Goal: Find contact information

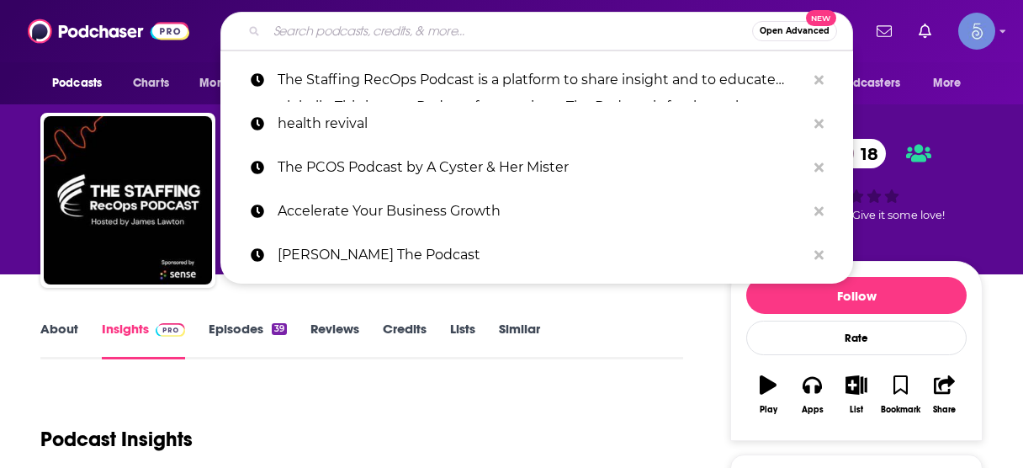
scroll to position [202, 0]
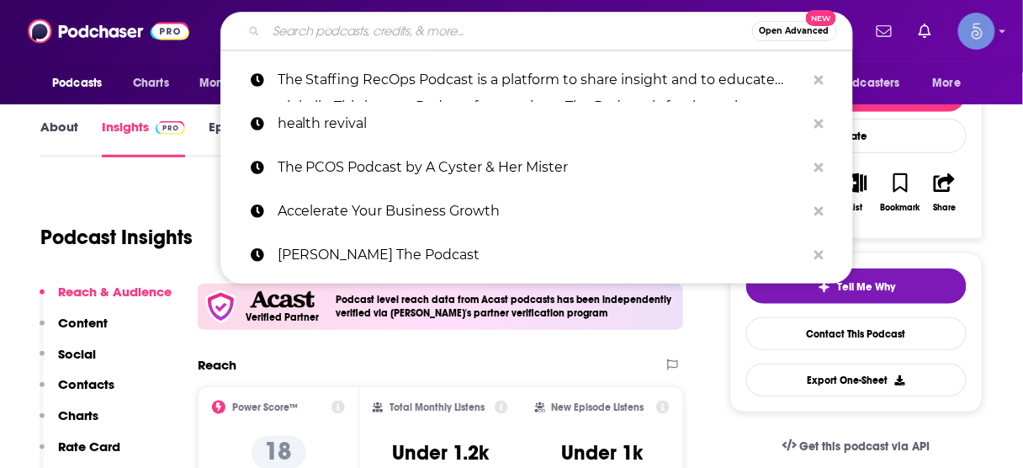
type input "The Staffing RecOps Podcast"
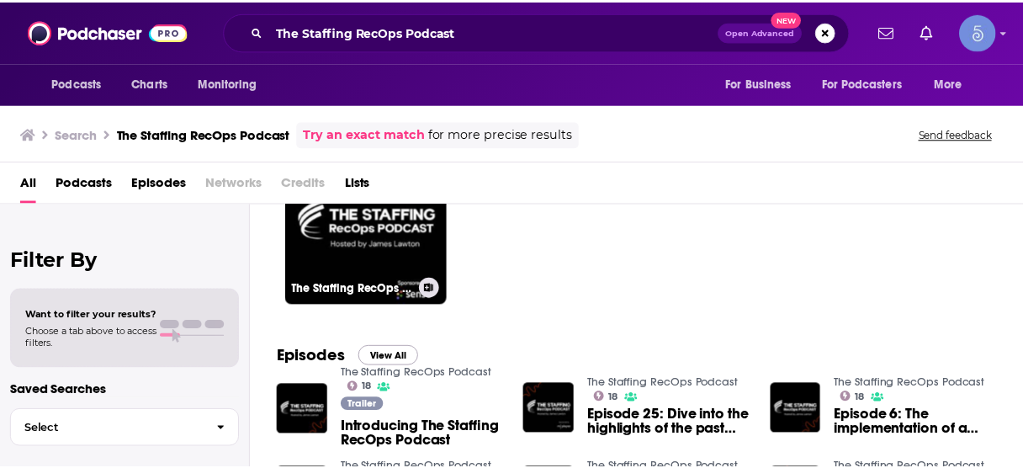
scroll to position [135, 0]
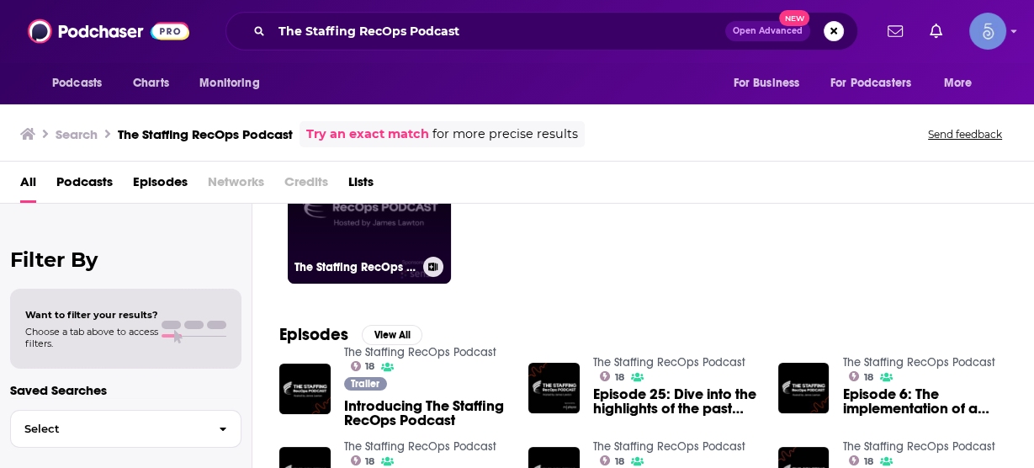
click at [384, 236] on link "18 The Staffing RecOps Podcast" at bounding box center [369, 201] width 163 height 163
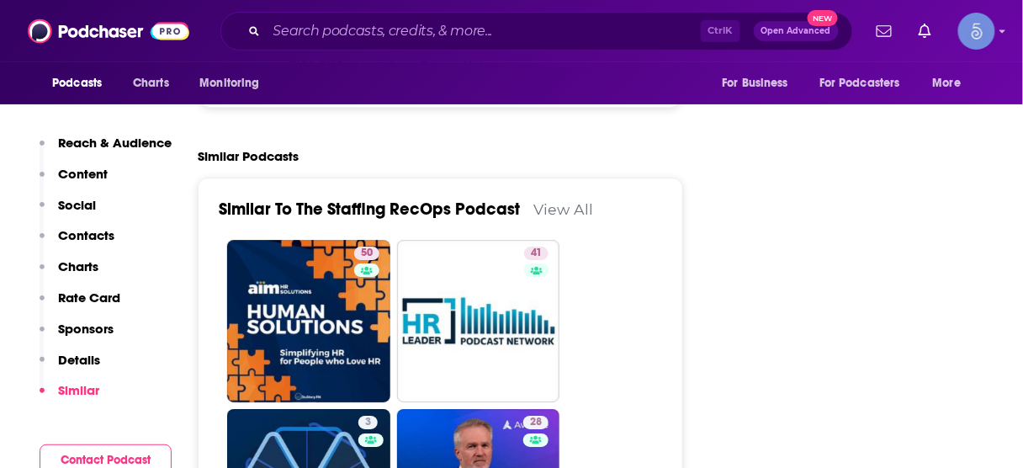
scroll to position [2827, 0]
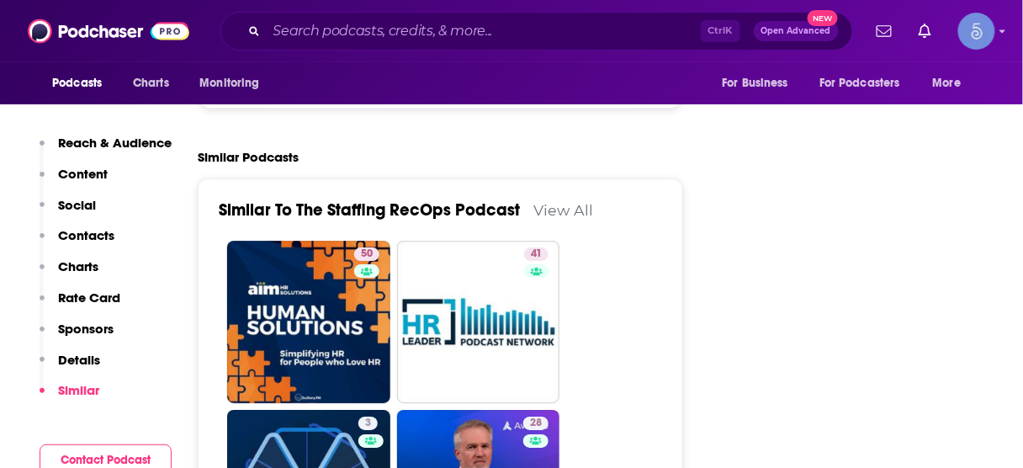
click at [555, 201] on link "View All" at bounding box center [563, 210] width 60 height 18
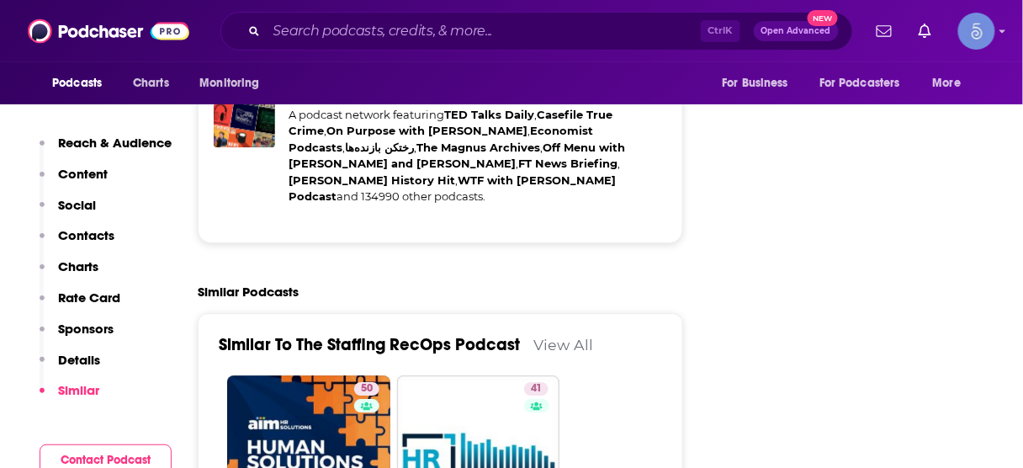
scroll to position [2760, 0]
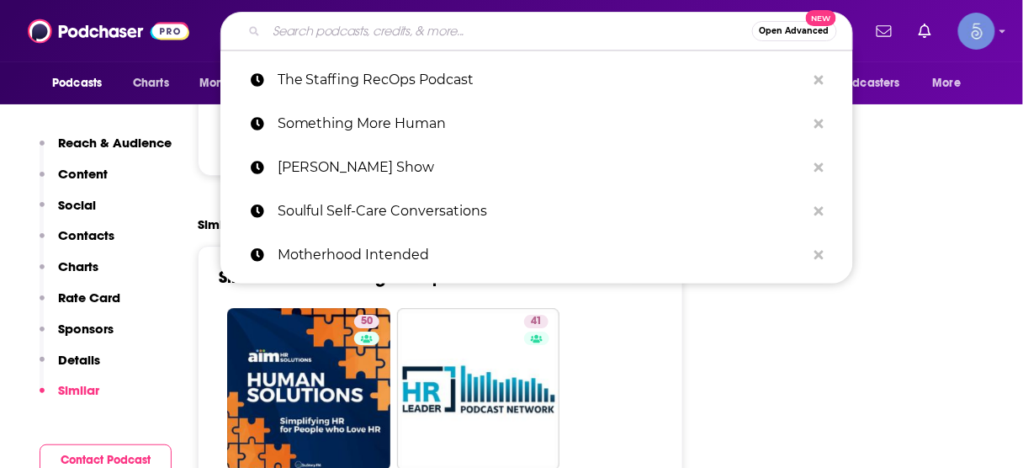
click at [454, 30] on input "Search podcasts, credits, & more..." at bounding box center [510, 31] width 486 height 27
paste input "Human Solutions: Simplifying HR for People who Love HR"
type input "Human Solutions: Simplifying HR for People who Love HR"
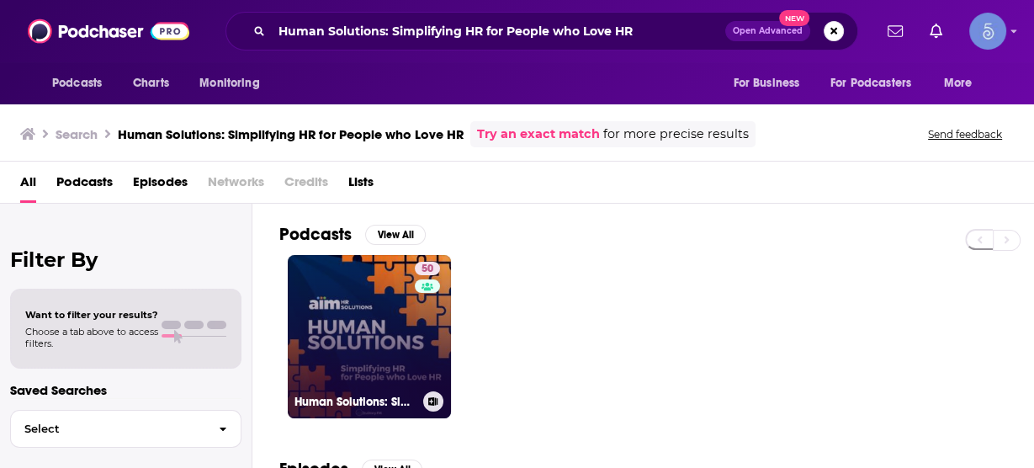
click at [393, 300] on link "50 Human Solutions: Simplifying HR for People who Love HR" at bounding box center [369, 336] width 163 height 163
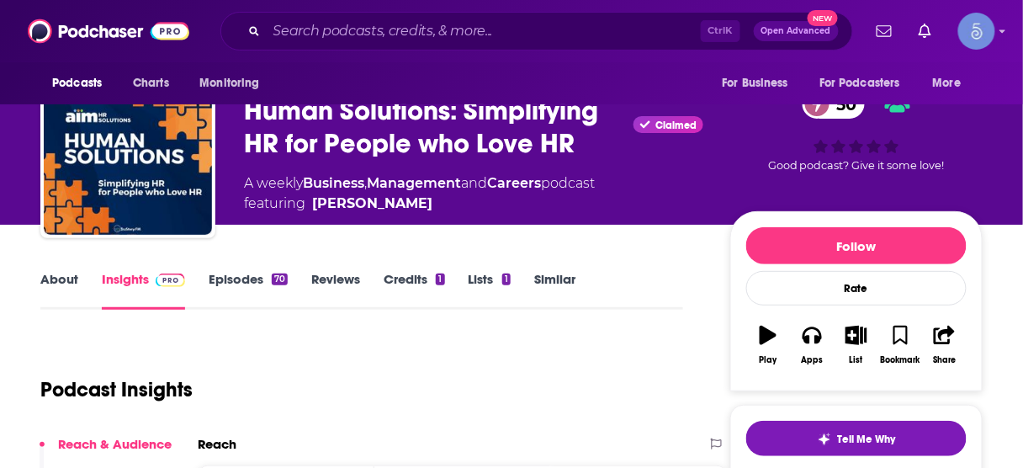
scroll to position [337, 0]
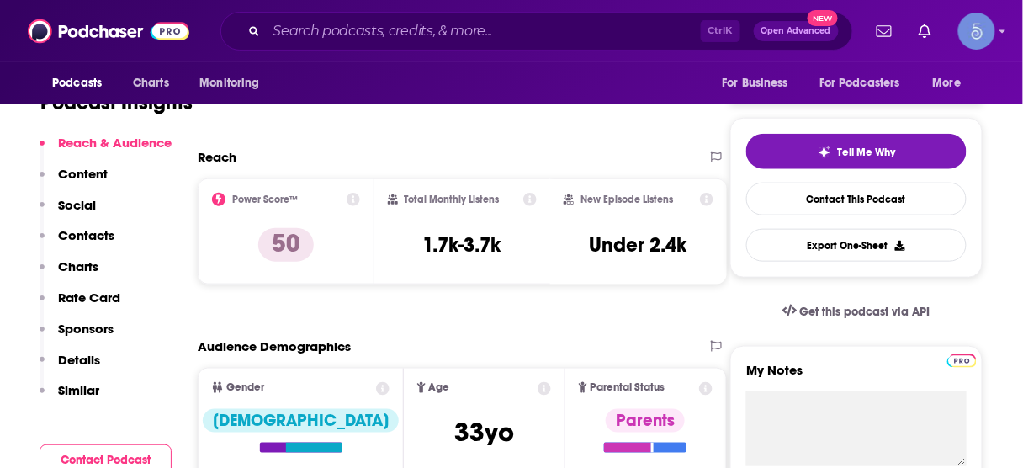
click at [70, 236] on p "Contacts" at bounding box center [86, 235] width 56 height 16
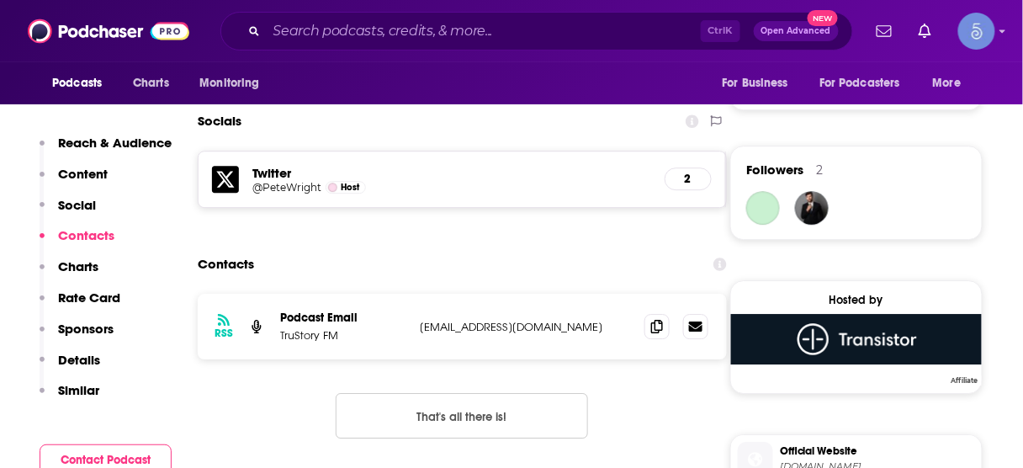
scroll to position [1162, 0]
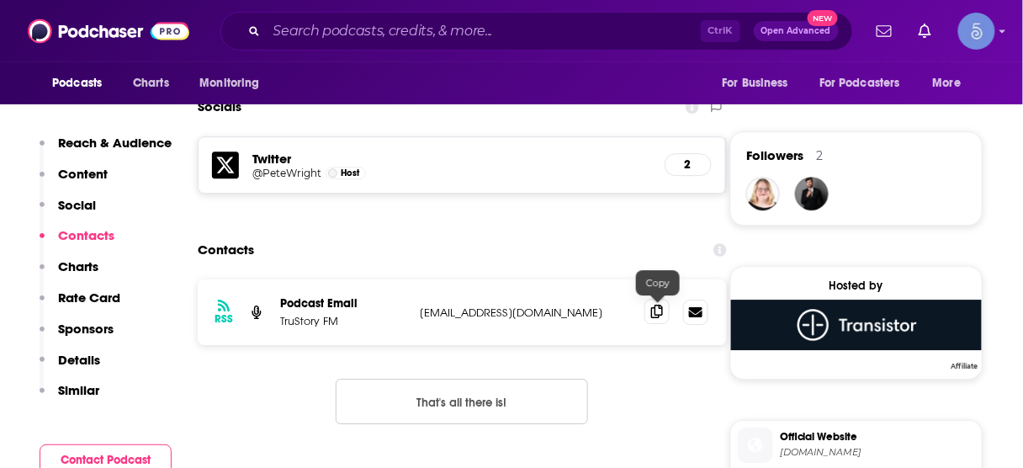
click at [658, 313] on icon at bounding box center [657, 311] width 12 height 13
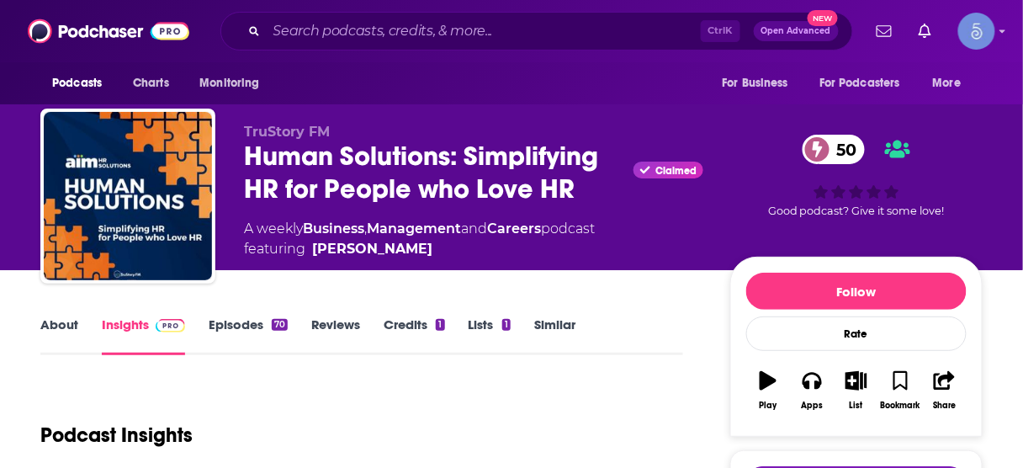
scroll to position [0, 0]
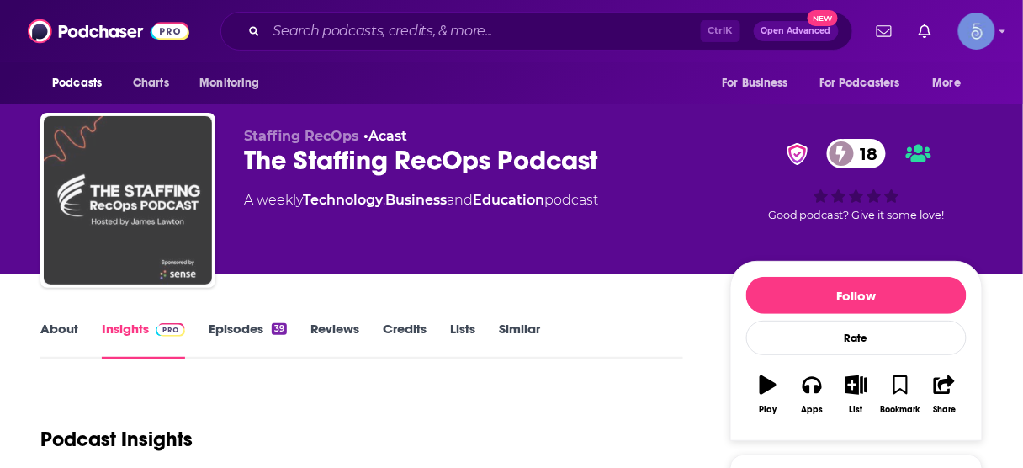
click at [146, 212] on img "The Staffing RecOps Podcast" at bounding box center [128, 200] width 168 height 168
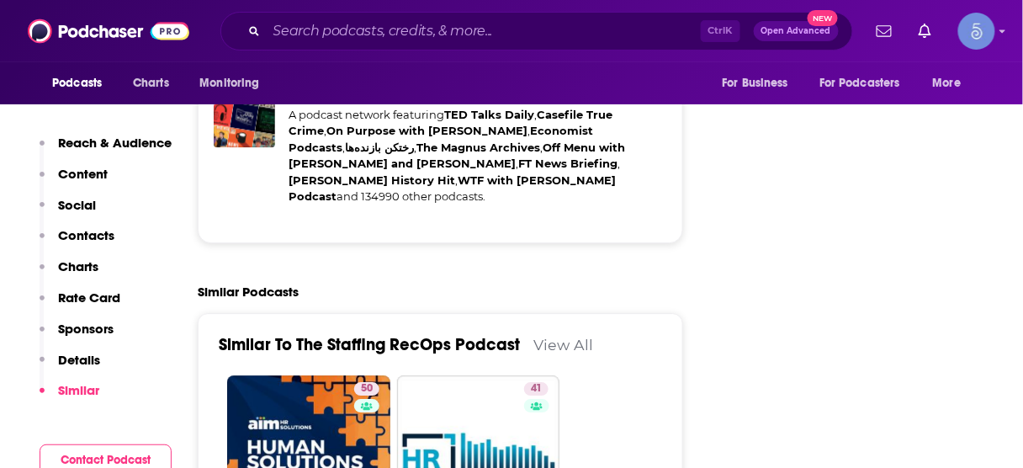
scroll to position [2895, 0]
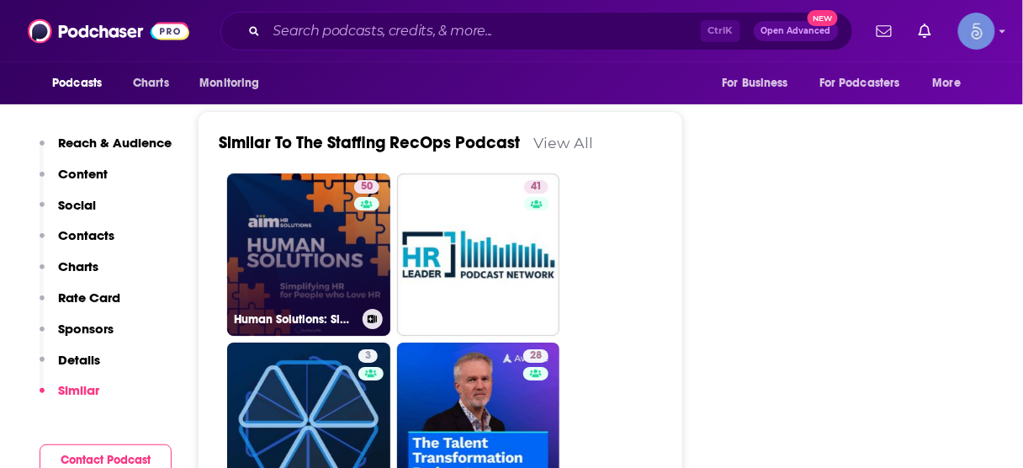
click at [289, 222] on link "50 Human Solutions: Simplifying HR for People who Love HR" at bounding box center [308, 254] width 163 height 163
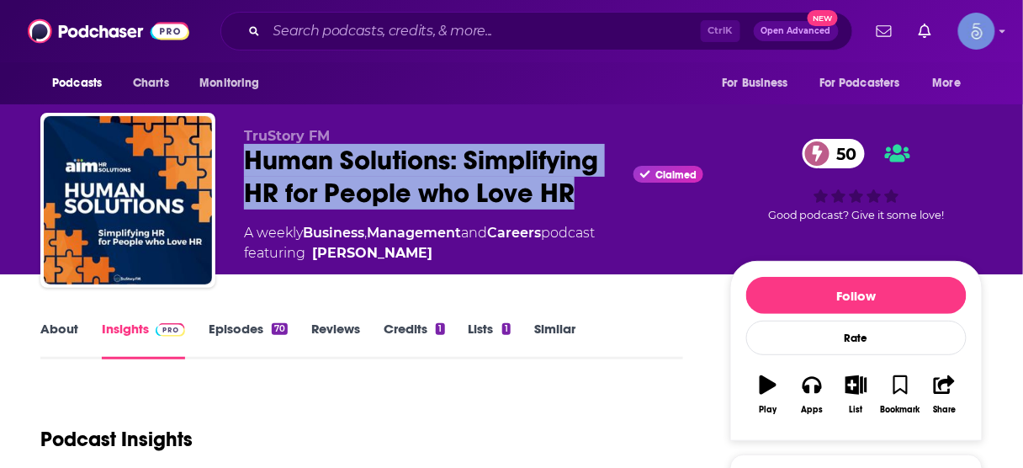
drag, startPoint x: 242, startPoint y: 161, endPoint x: 566, endPoint y: 186, distance: 325.8
click at [571, 186] on div "TruStory FM Human Solutions: Simplifying HR for People who Love HR Claimed 50 A…" at bounding box center [511, 204] width 942 height 182
copy h2 "Human Solutions: Simplifying HR for People who Love HR"
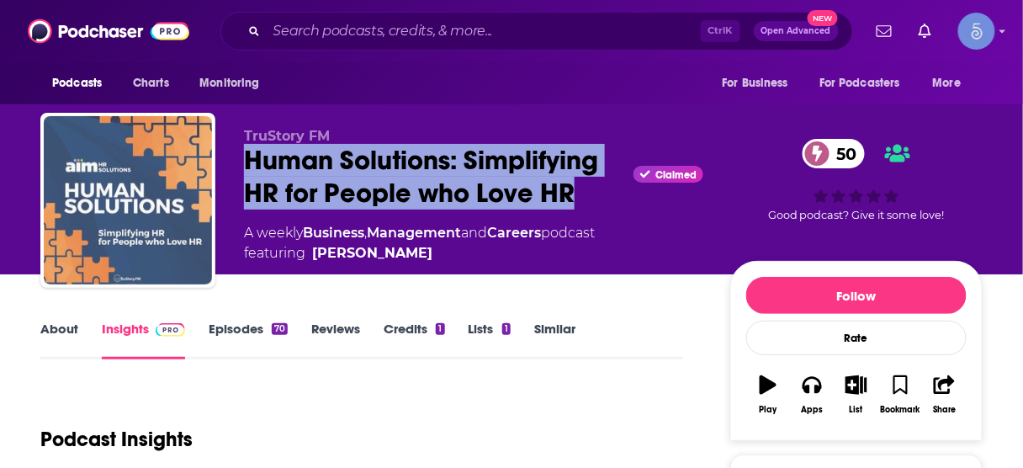
click at [149, 173] on img "Human Solutions: Simplifying HR for People who Love HR" at bounding box center [128, 200] width 168 height 168
click at [153, 175] on img "Human Solutions: Simplifying HR for People who Love HR" at bounding box center [128, 200] width 168 height 168
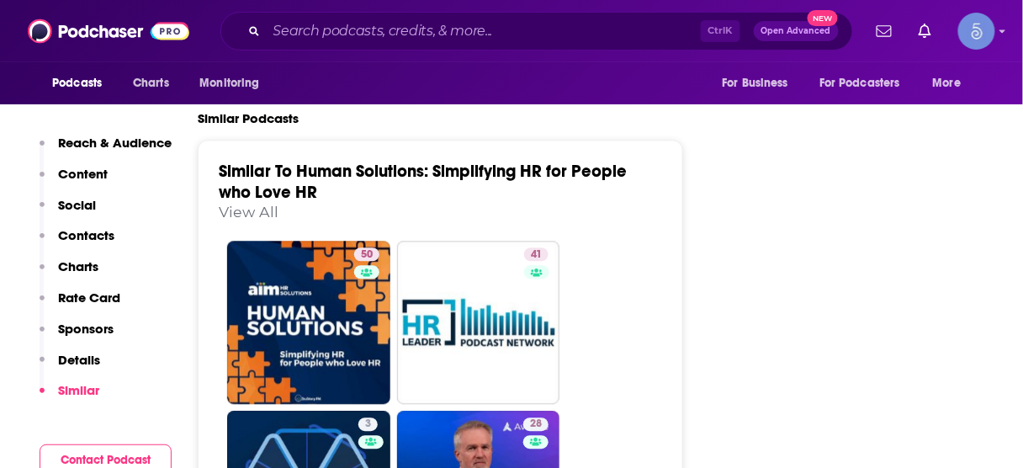
scroll to position [2558, 0]
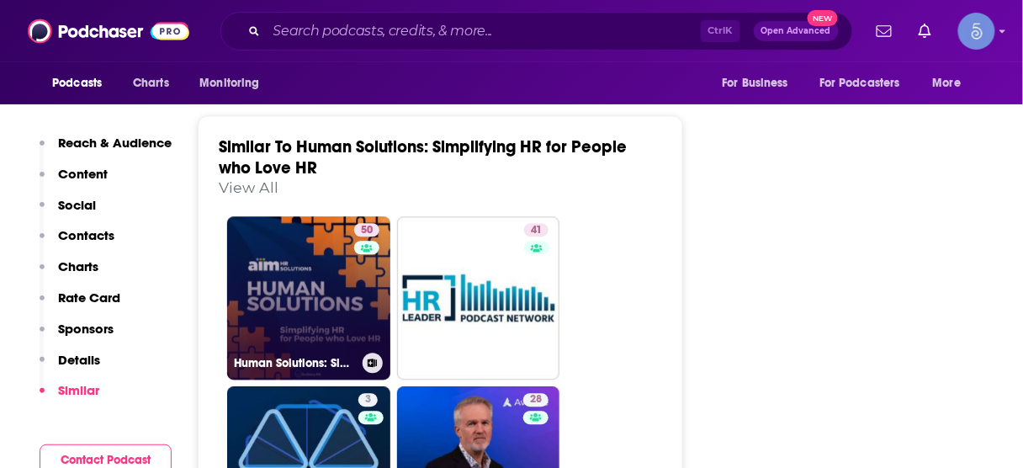
click at [316, 294] on link "50 Human Solutions: Simplifying HR for People who Love HR" at bounding box center [308, 297] width 163 height 163
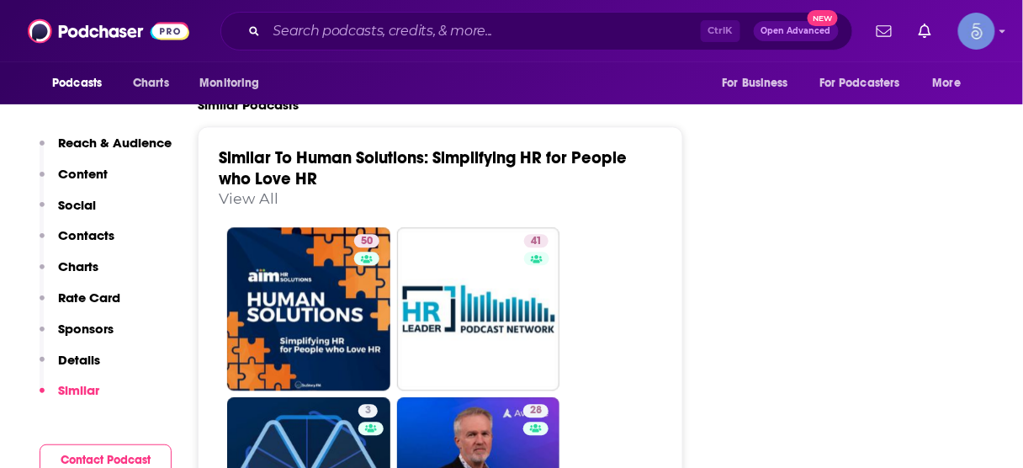
scroll to position [2625, 0]
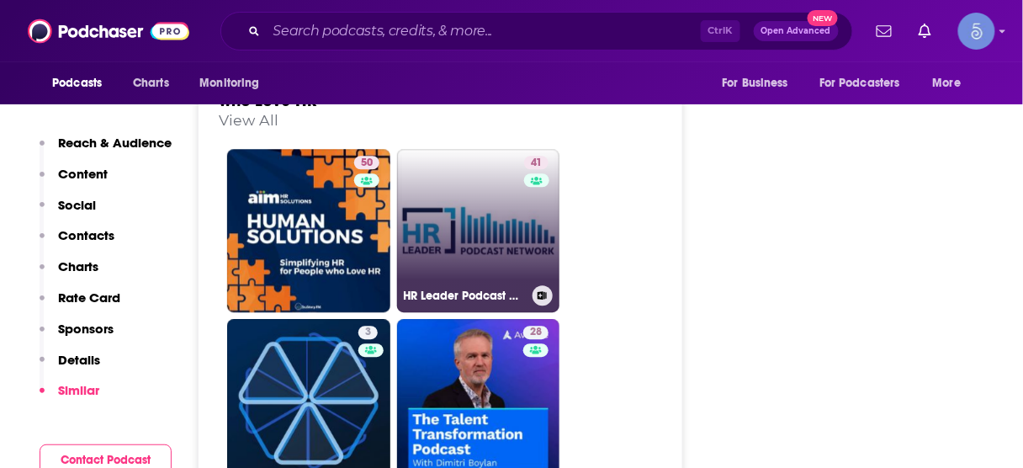
click at [470, 237] on link "41 HR Leader Podcast Network" at bounding box center [478, 230] width 163 height 163
type input "[URL][DOMAIN_NAME]"
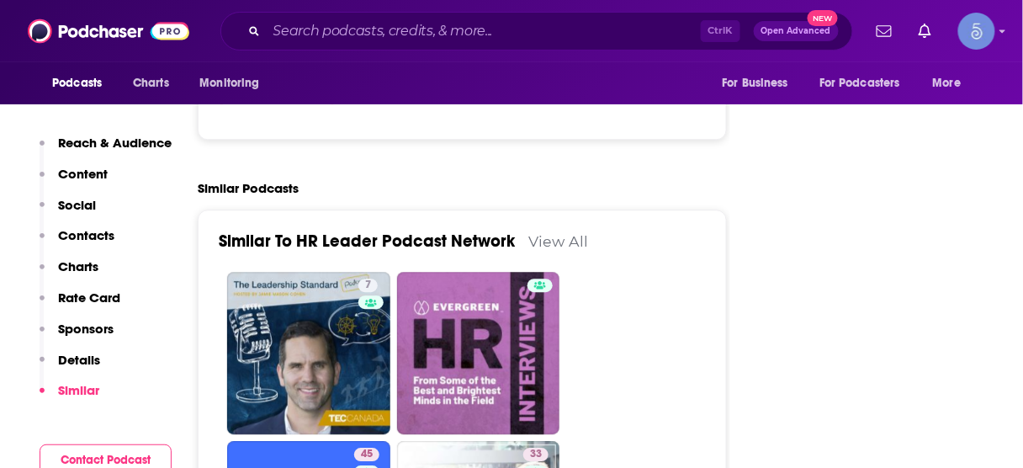
scroll to position [2558, 0]
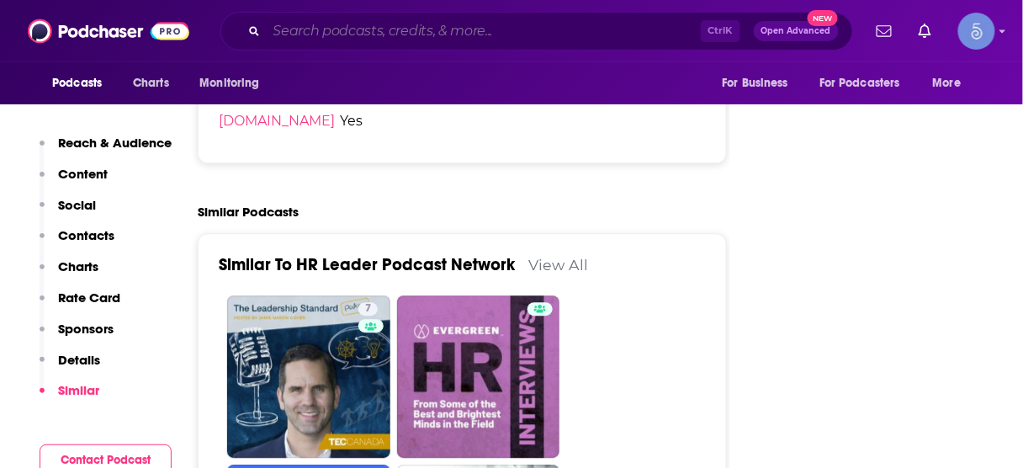
click at [504, 25] on input "Search podcasts, credits, & more..." at bounding box center [484, 31] width 434 height 27
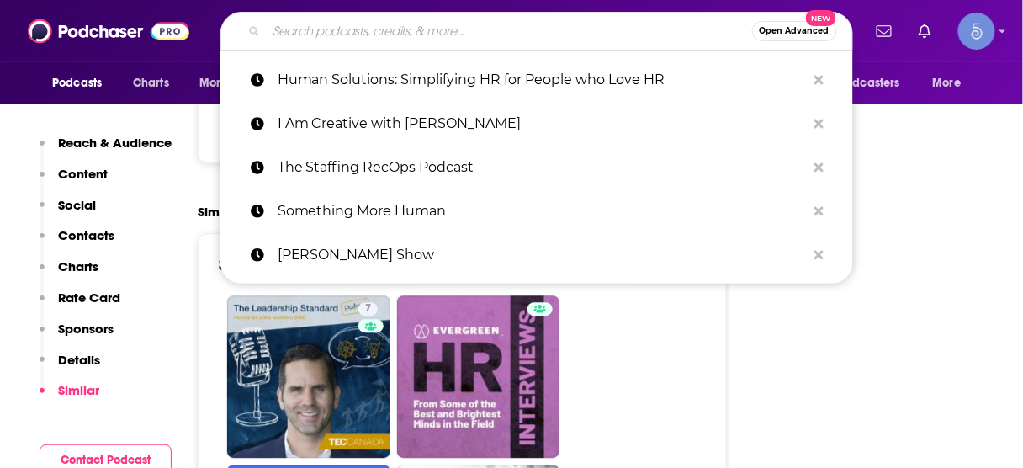
paste input "HR Interviews Playlist"
type input "HR Interviews Playlist"
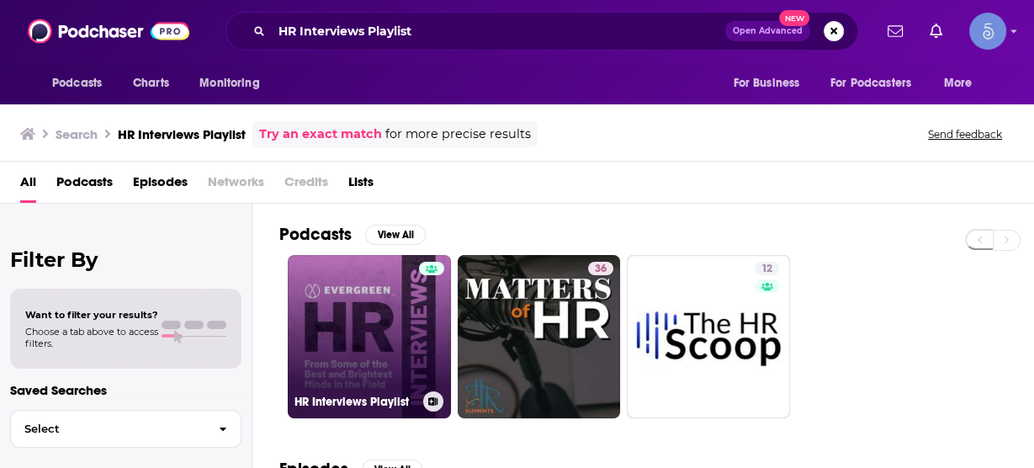
click at [391, 301] on link "HR Interviews Playlist" at bounding box center [369, 336] width 163 height 163
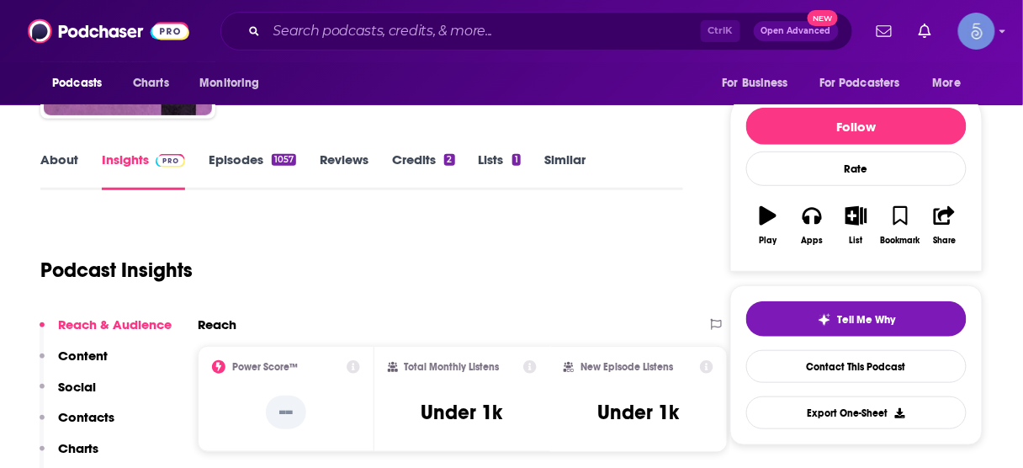
scroll to position [202, 0]
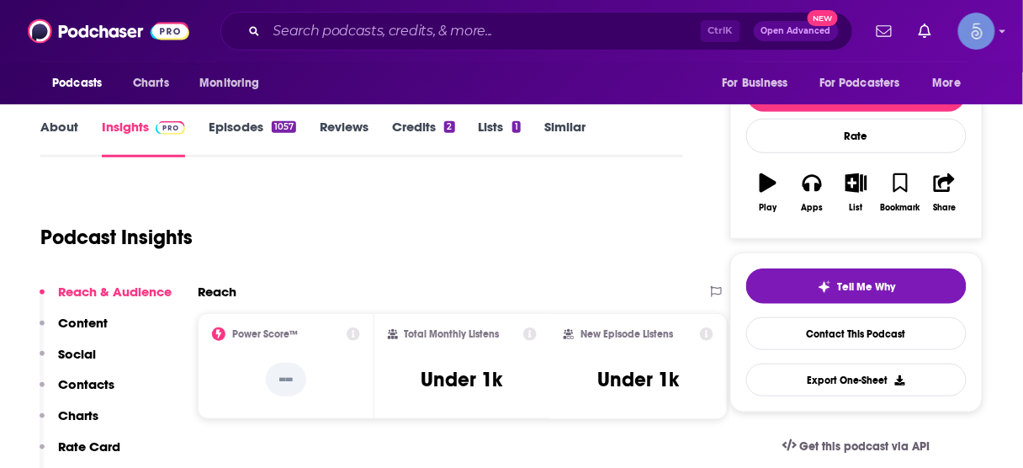
click at [94, 380] on p "Contacts" at bounding box center [86, 384] width 56 height 16
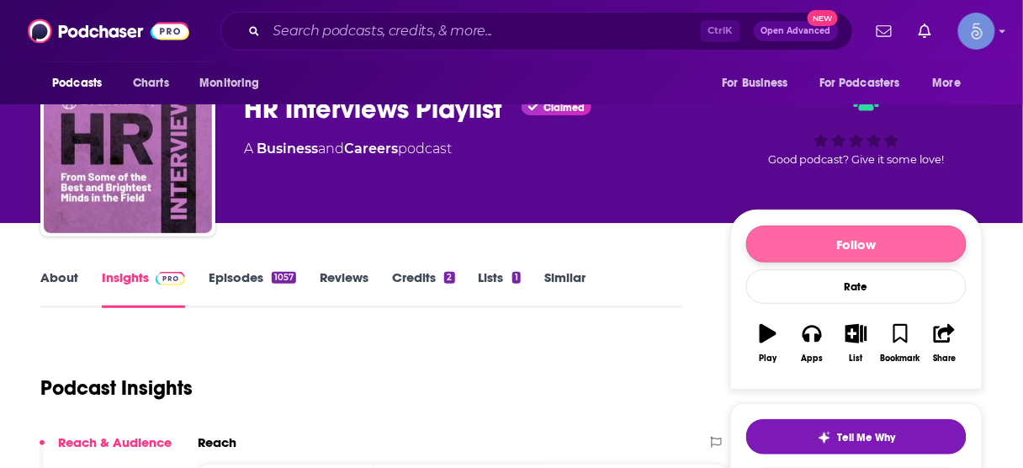
scroll to position [0, 0]
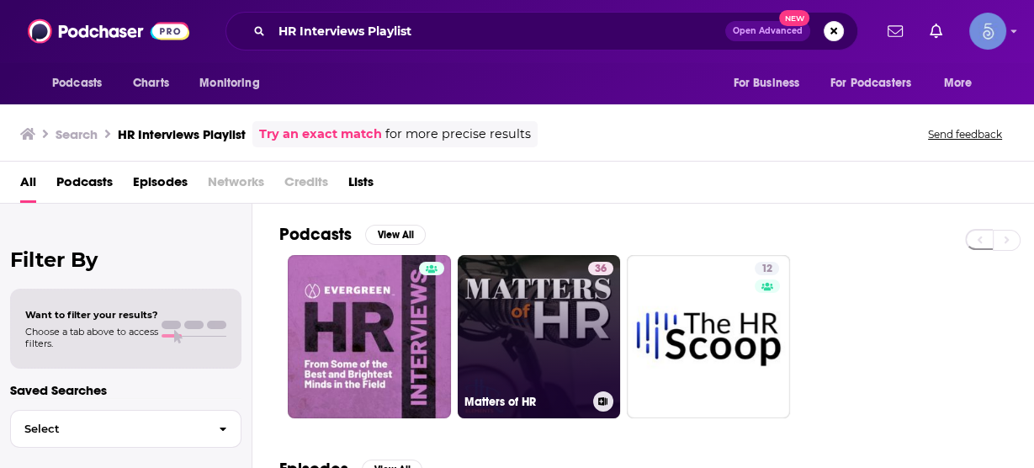
click at [529, 318] on link "36 Matters of HR" at bounding box center [539, 336] width 163 height 163
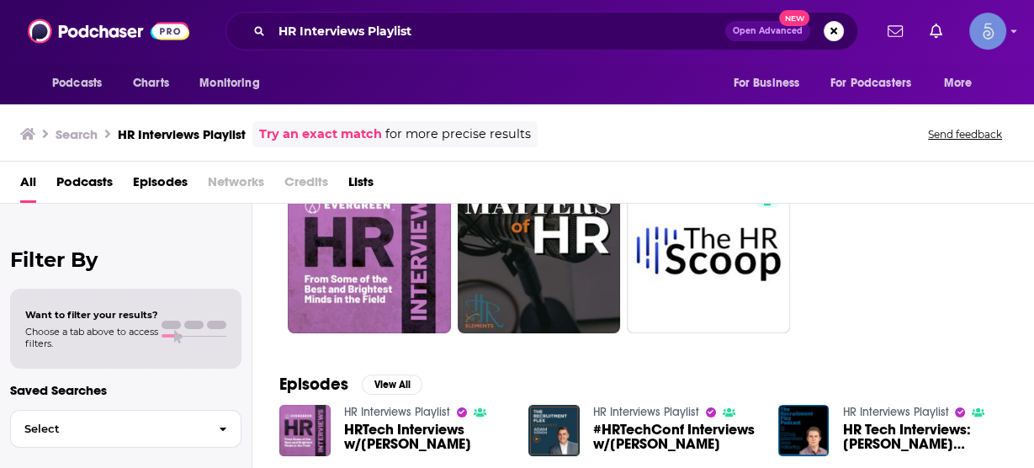
scroll to position [62, 0]
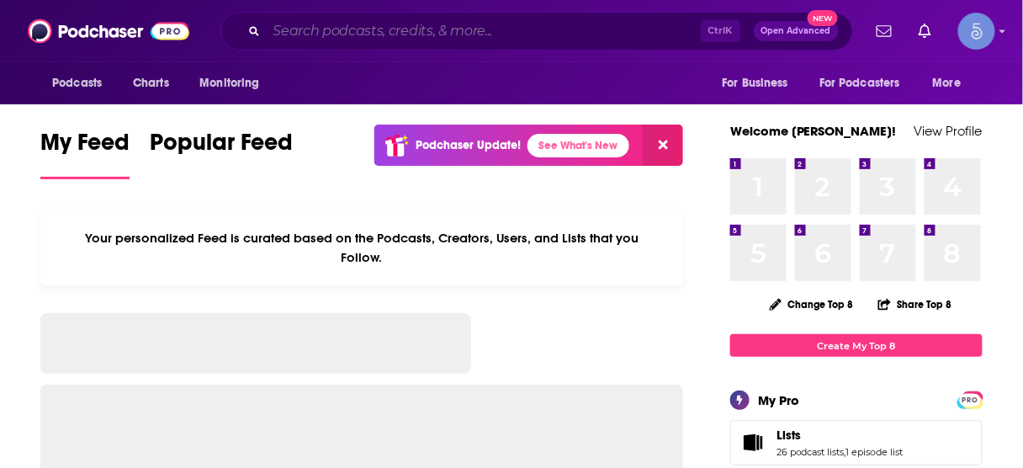
click at [424, 29] on input "Search podcasts, credits, & more..." at bounding box center [484, 31] width 434 height 27
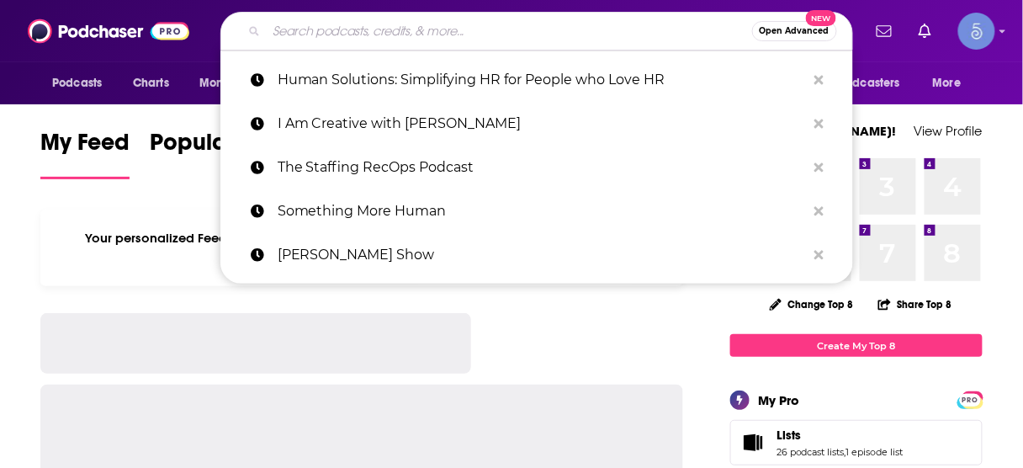
paste input "HR Leaders"
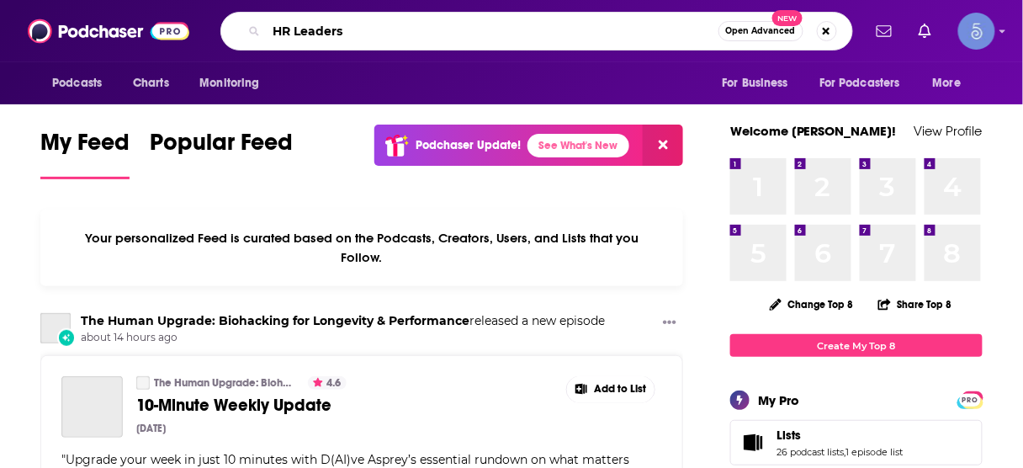
type input "HR Leaders"
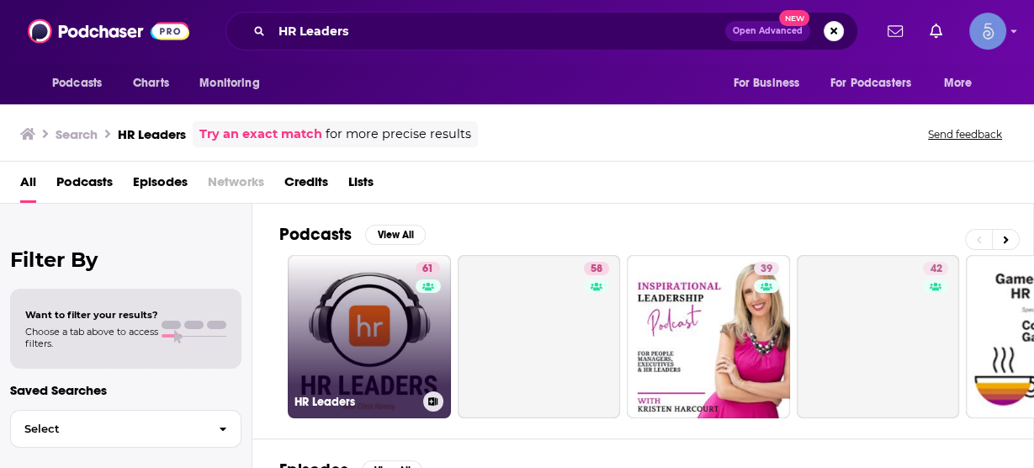
click at [380, 337] on link "61 HR Leaders" at bounding box center [369, 336] width 163 height 163
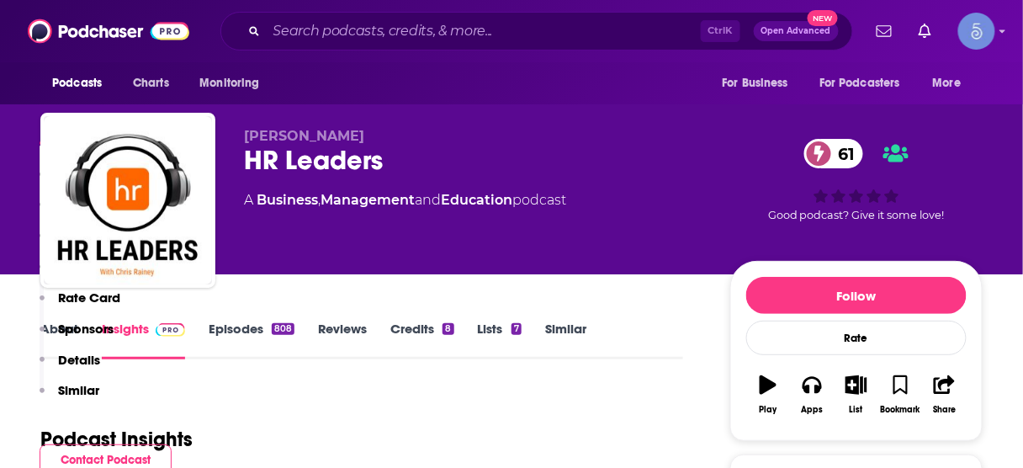
scroll to position [337, 0]
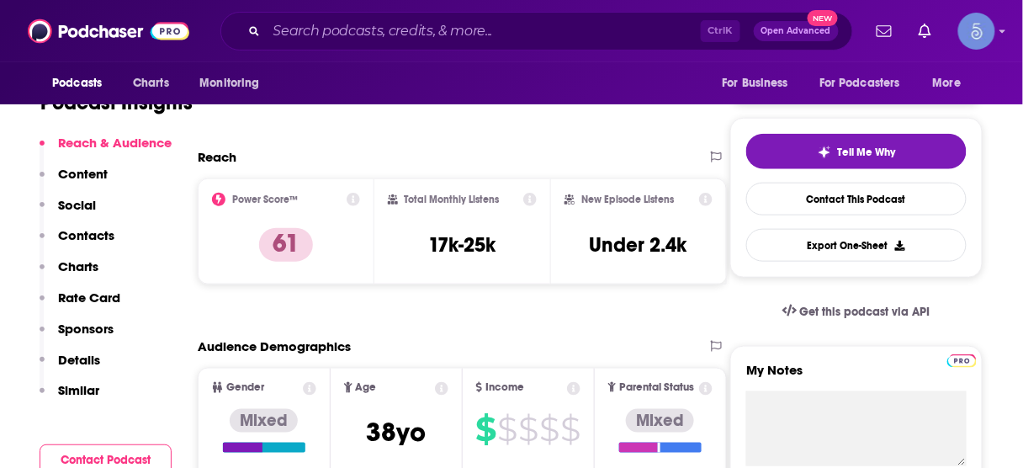
click at [94, 234] on p "Contacts" at bounding box center [86, 235] width 56 height 16
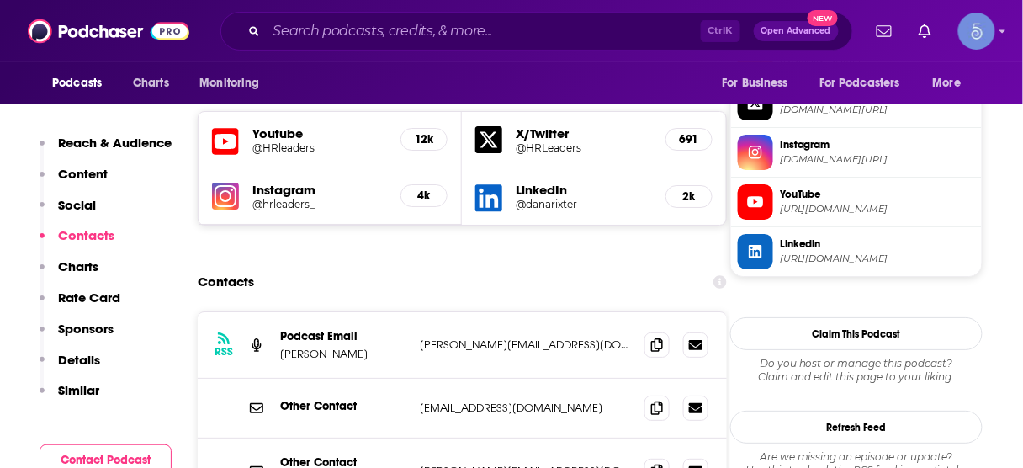
scroll to position [1470, 0]
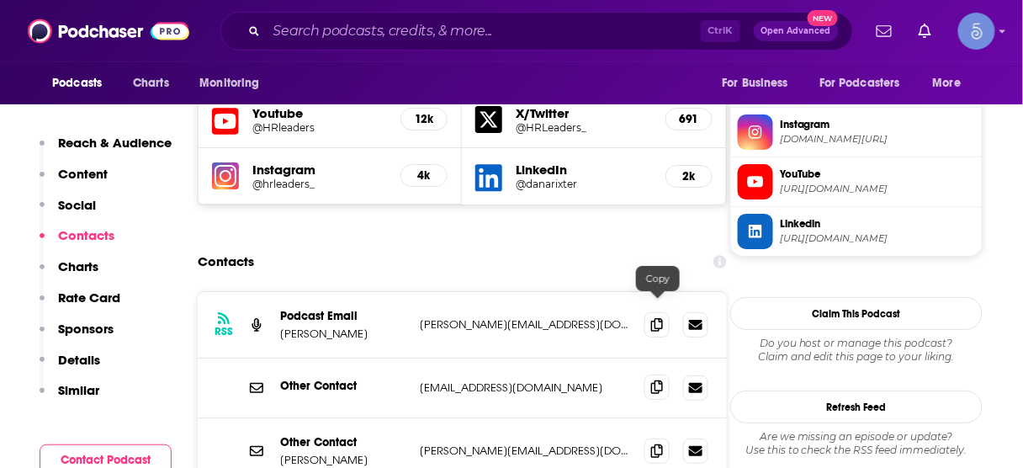
click at [660, 380] on icon at bounding box center [657, 386] width 12 height 13
click at [489, 31] on input "Search podcasts, credits, & more..." at bounding box center [484, 31] width 434 height 27
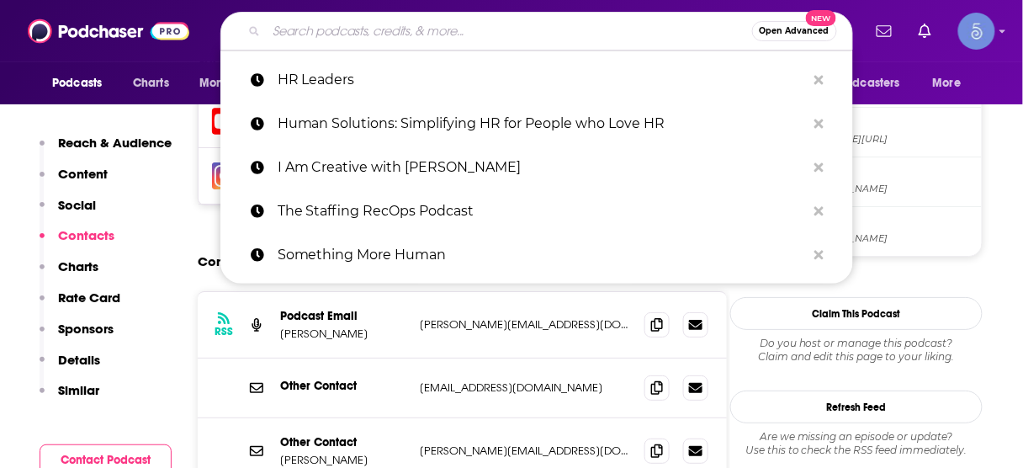
paste input "HR Leader Podcast Network"
type input "HR Leader Podcast Network"
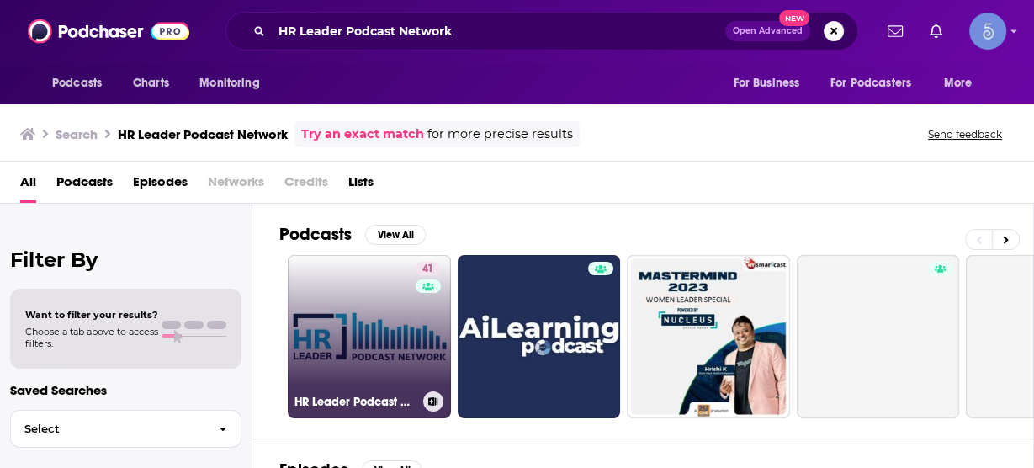
click at [374, 333] on link "41 HR Leader Podcast Network" at bounding box center [369, 336] width 163 height 163
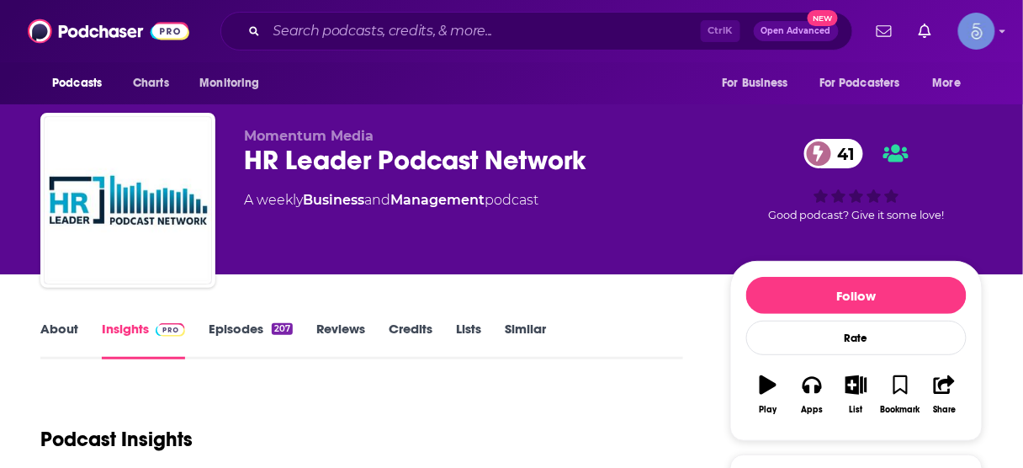
scroll to position [269, 0]
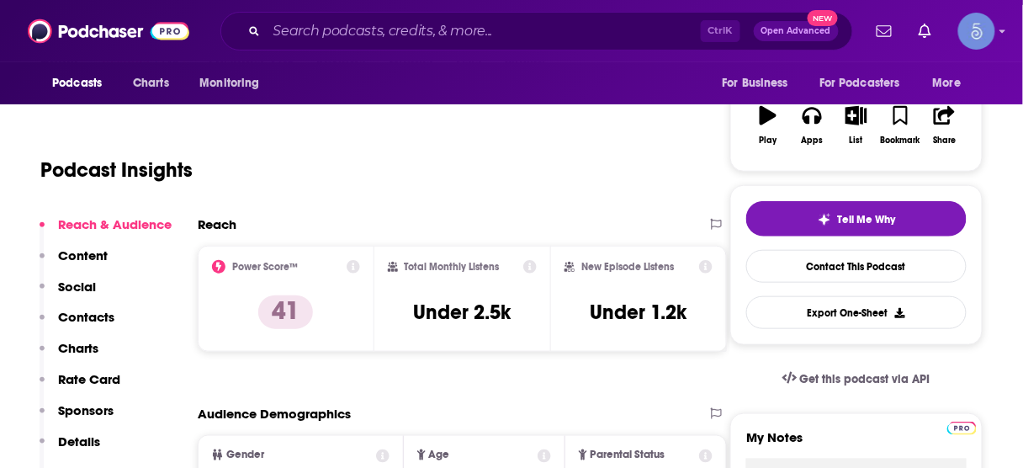
click at [93, 321] on p "Contacts" at bounding box center [86, 317] width 56 height 16
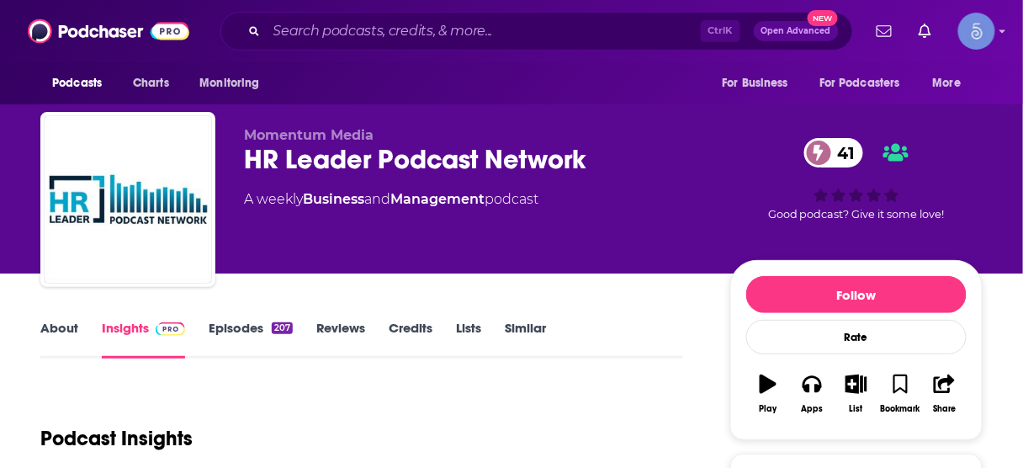
scroll to position [0, 0]
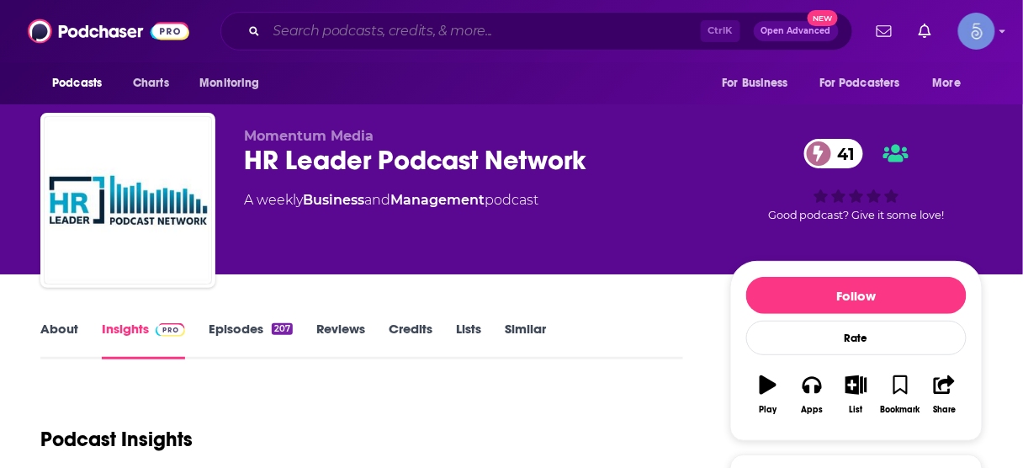
click at [496, 32] on input "Search podcasts, credits, & more..." at bounding box center [484, 31] width 434 height 27
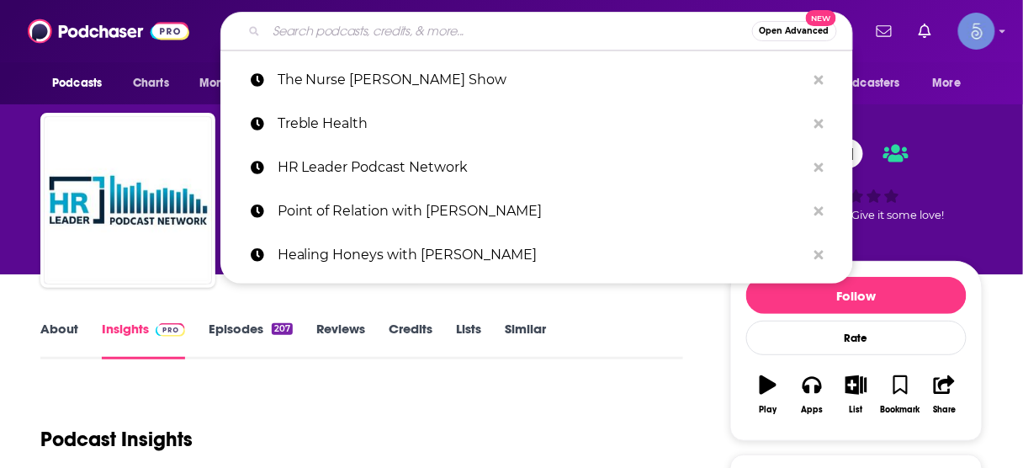
paste input "The Talent Transformation Podcast"
type input "The Talent Transformation Podcast"
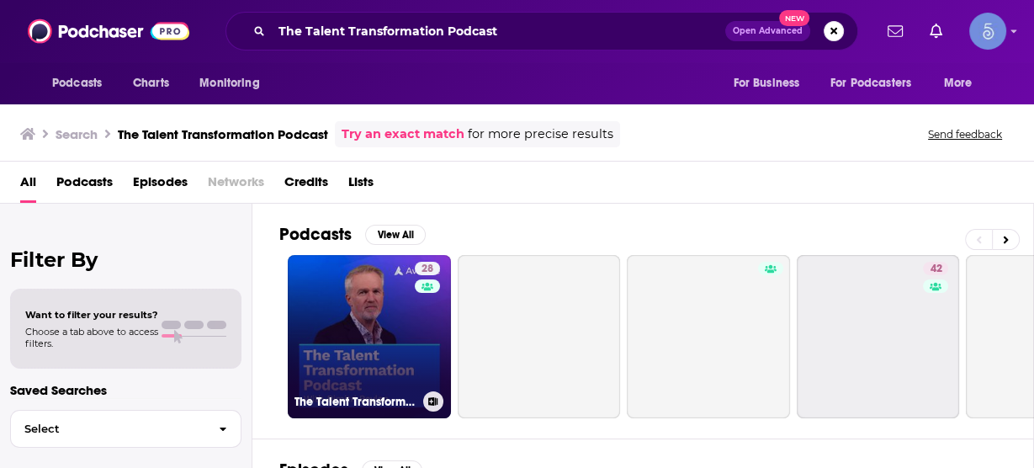
click at [385, 309] on link "28 The Talent Transformation Podcast" at bounding box center [369, 336] width 163 height 163
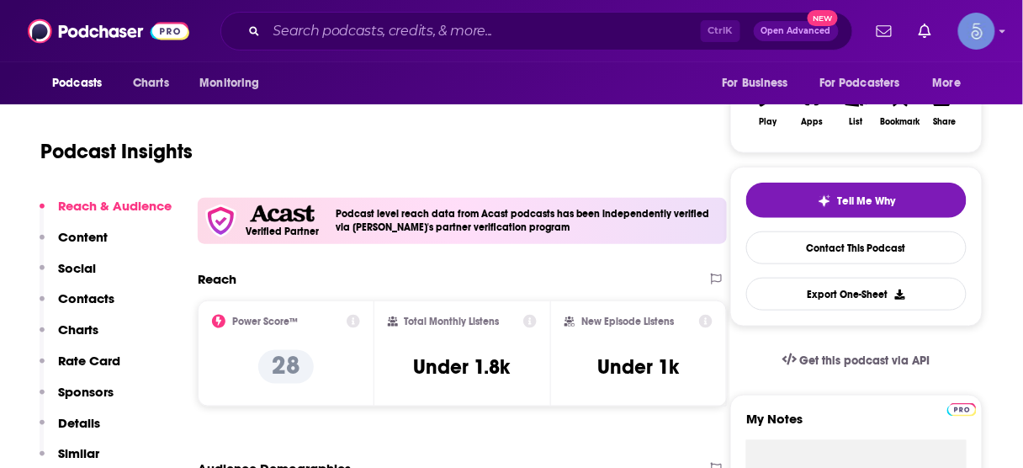
scroll to position [337, 0]
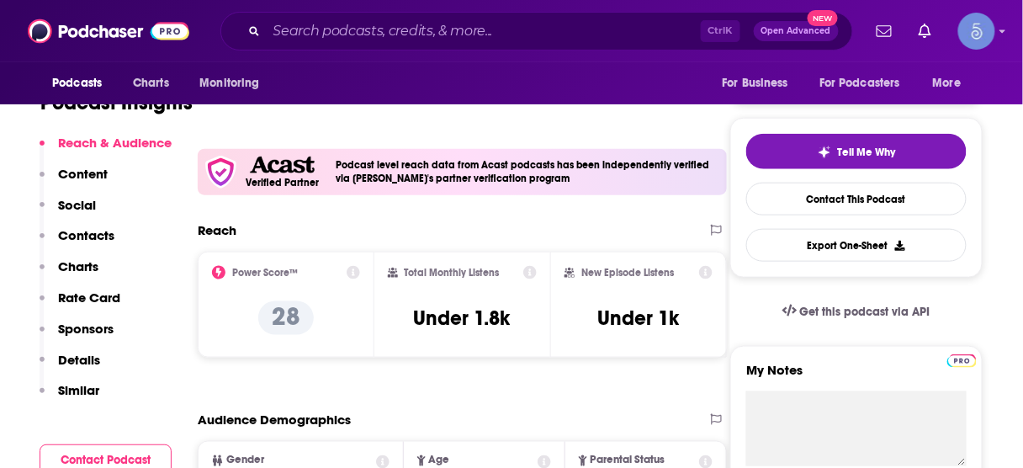
click at [103, 237] on p "Contacts" at bounding box center [86, 235] width 56 height 16
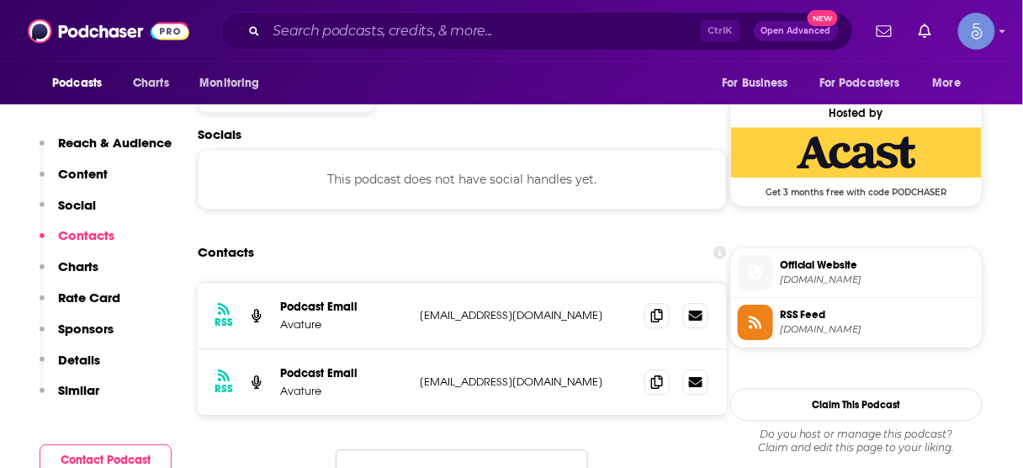
scroll to position [1201, 0]
